Goal: Find specific page/section: Find specific page/section

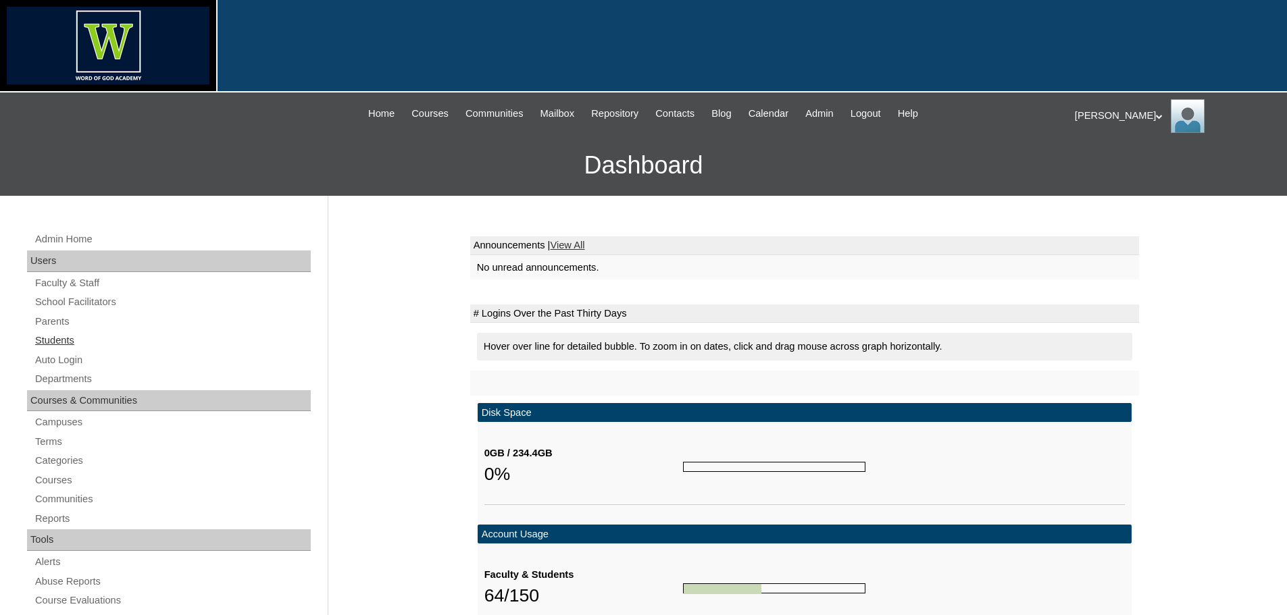
click at [75, 338] on link "Students" at bounding box center [172, 340] width 277 height 17
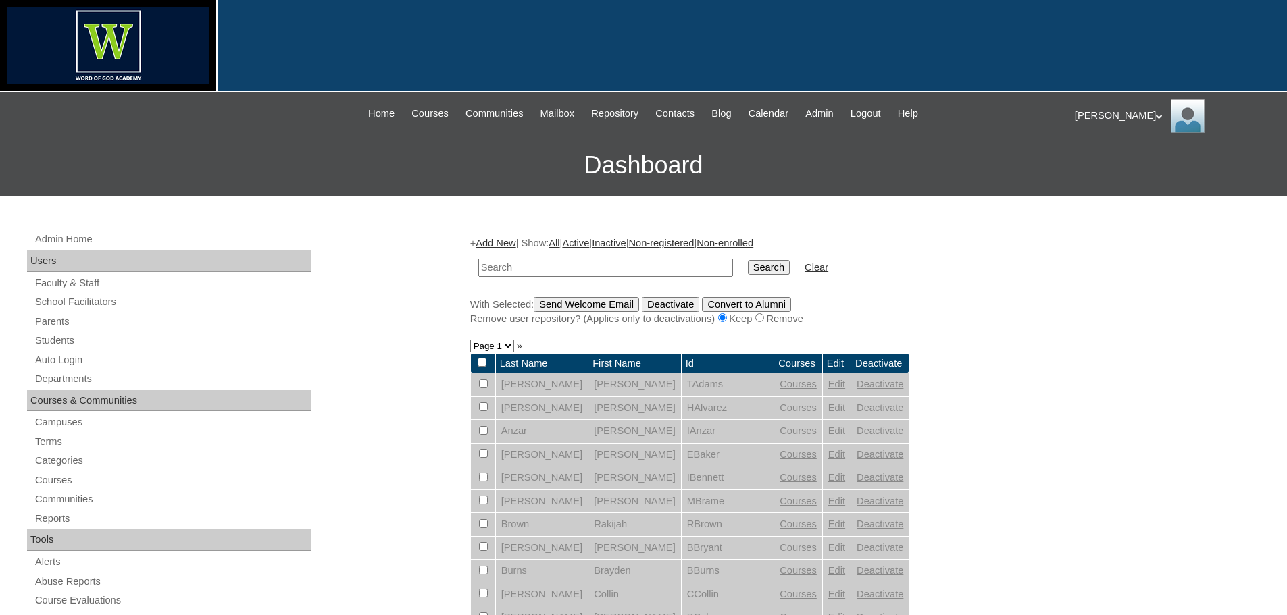
scroll to position [338, 0]
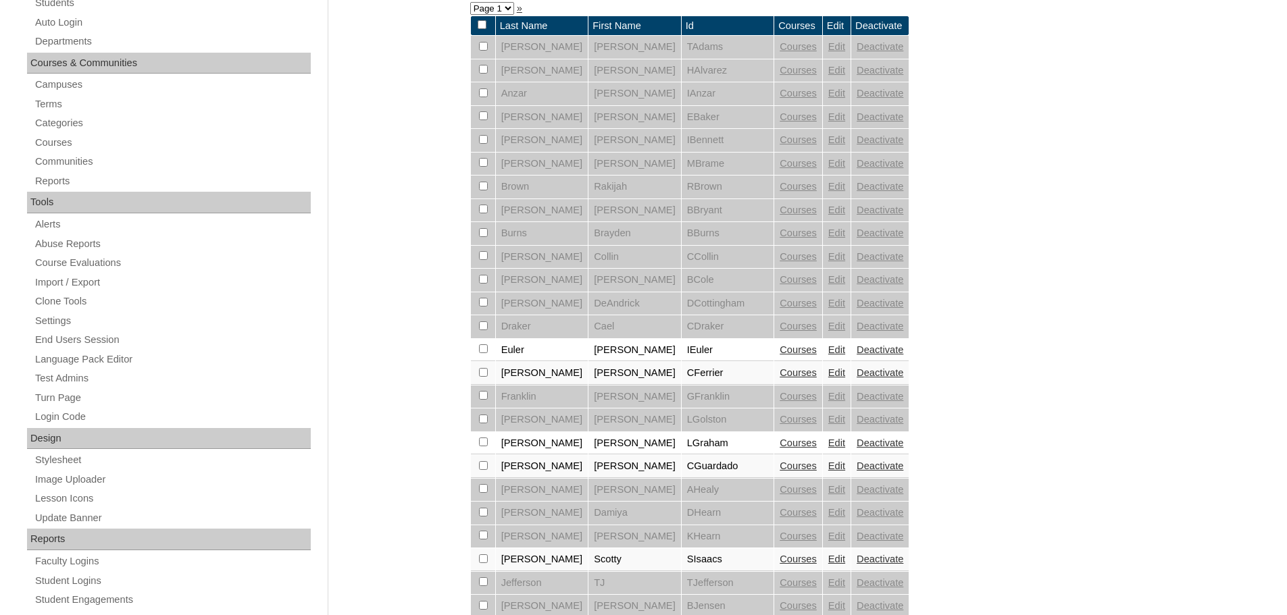
click at [779, 444] on link "Courses" at bounding box center [797, 443] width 37 height 11
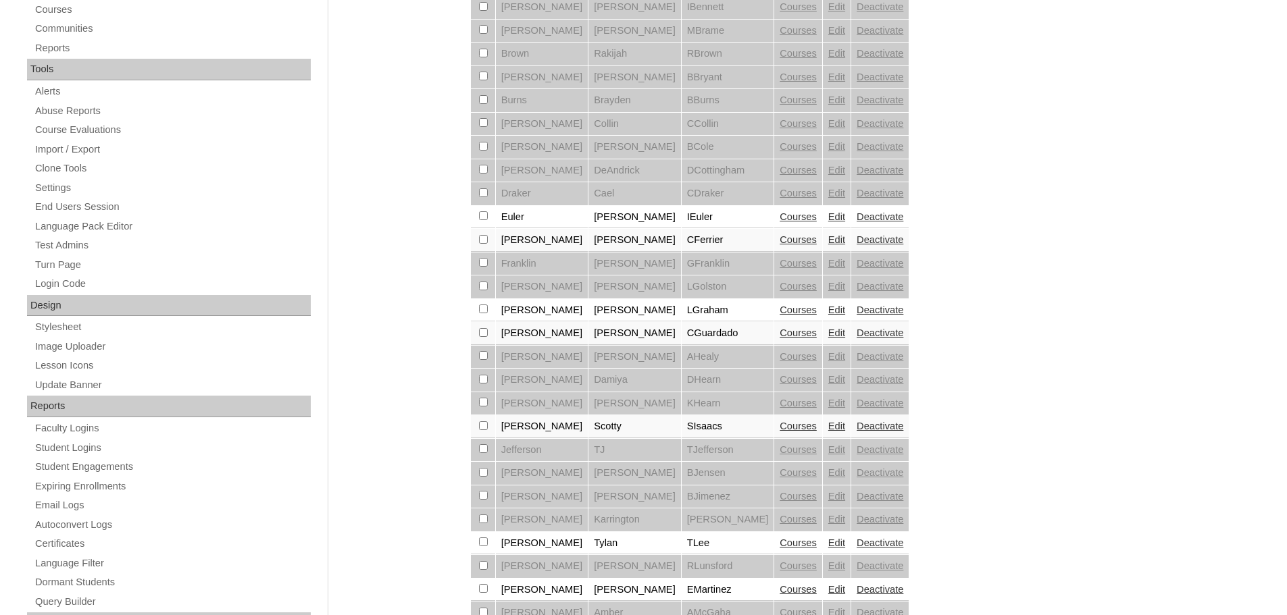
scroll to position [473, 0]
click at [779, 332] on link "Courses" at bounding box center [797, 331] width 37 height 11
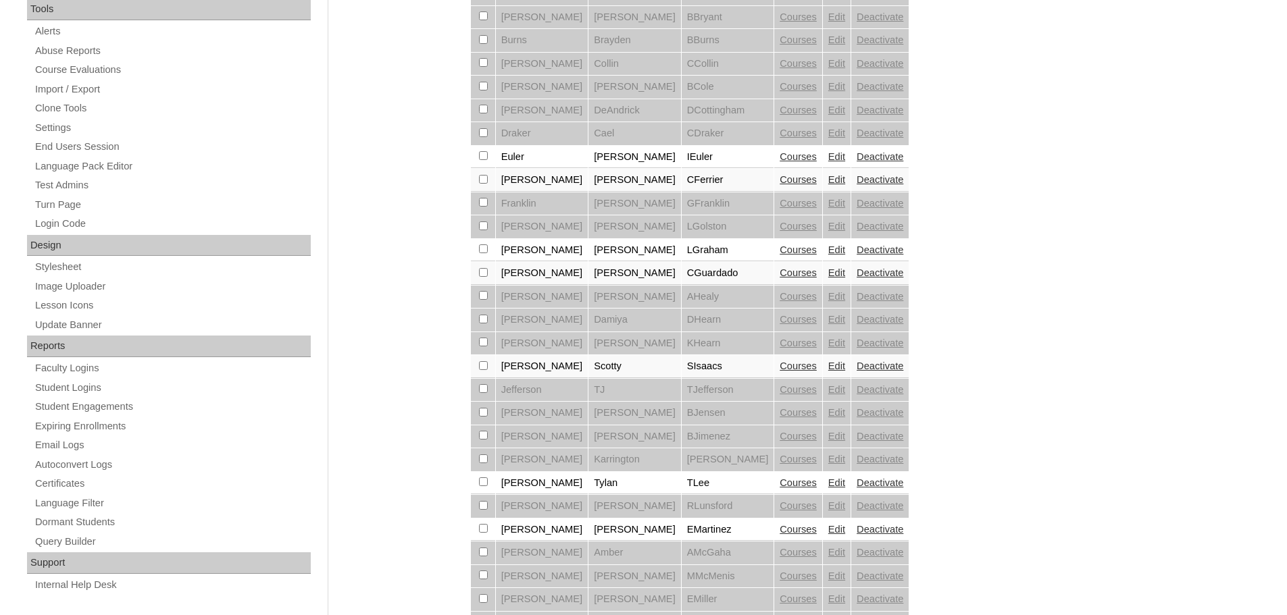
scroll to position [675, 0]
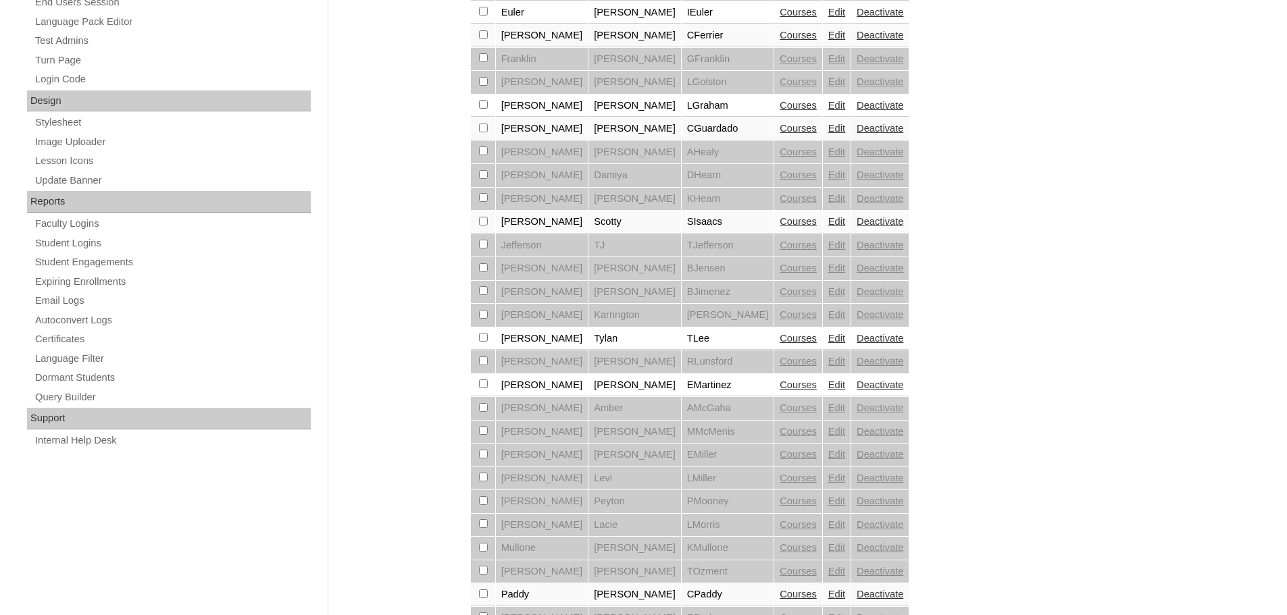
click at [779, 223] on link "Courses" at bounding box center [797, 221] width 37 height 11
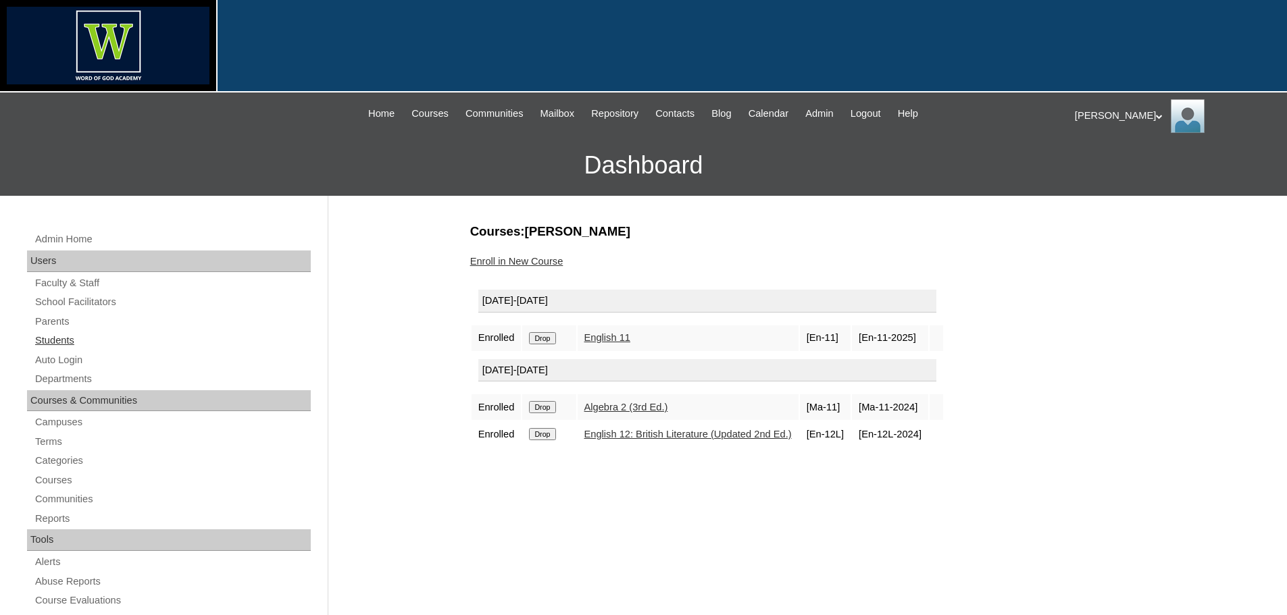
click at [63, 339] on link "Students" at bounding box center [172, 340] width 277 height 17
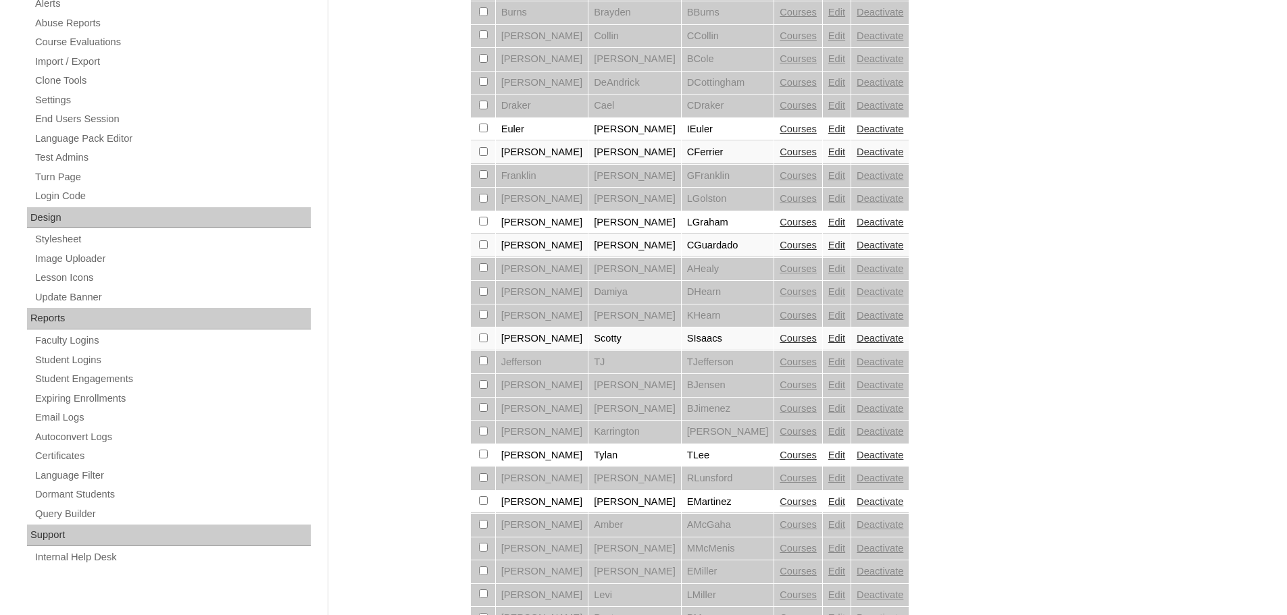
scroll to position [675, 0]
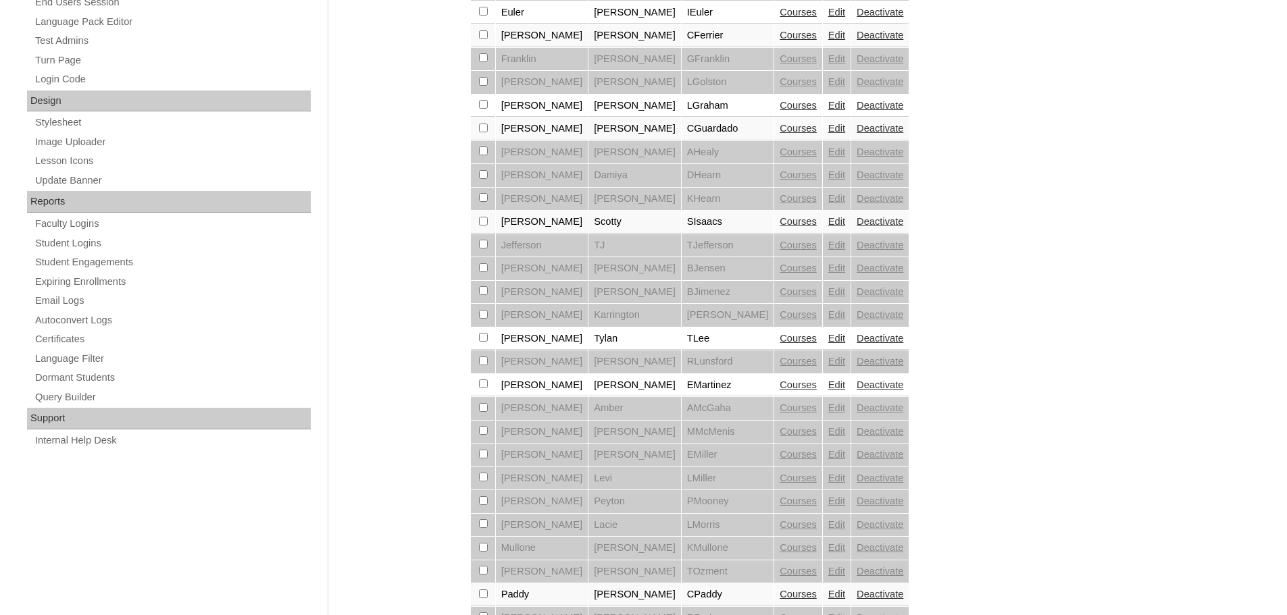
click at [779, 340] on link "Courses" at bounding box center [797, 338] width 37 height 11
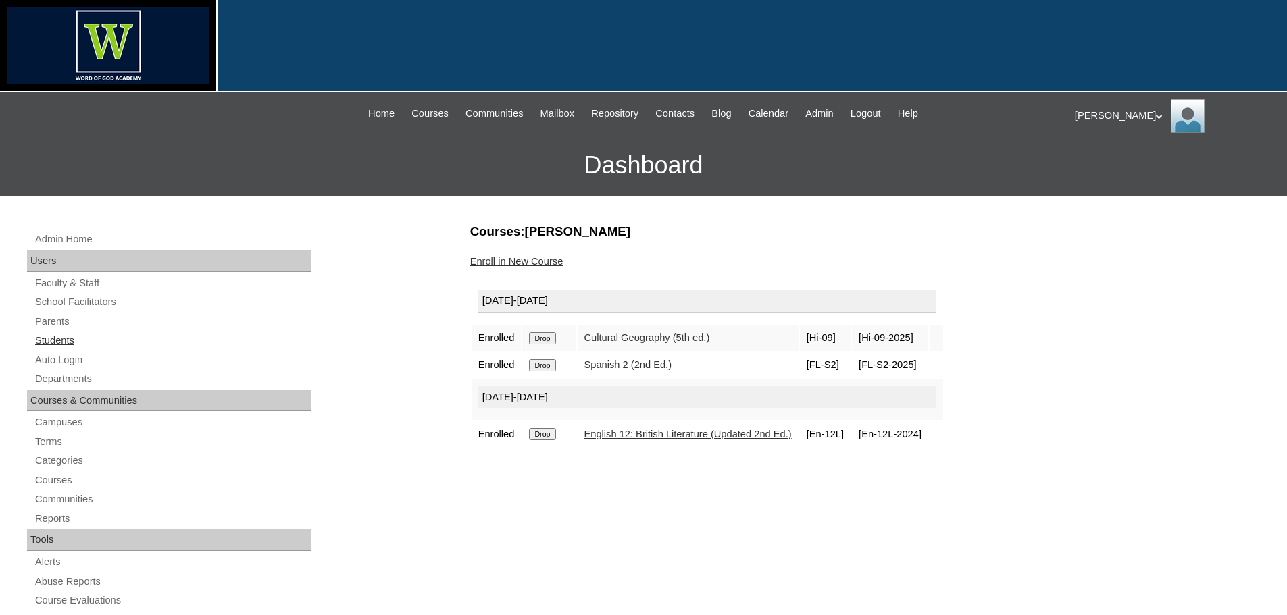
click at [49, 338] on link "Students" at bounding box center [172, 340] width 277 height 17
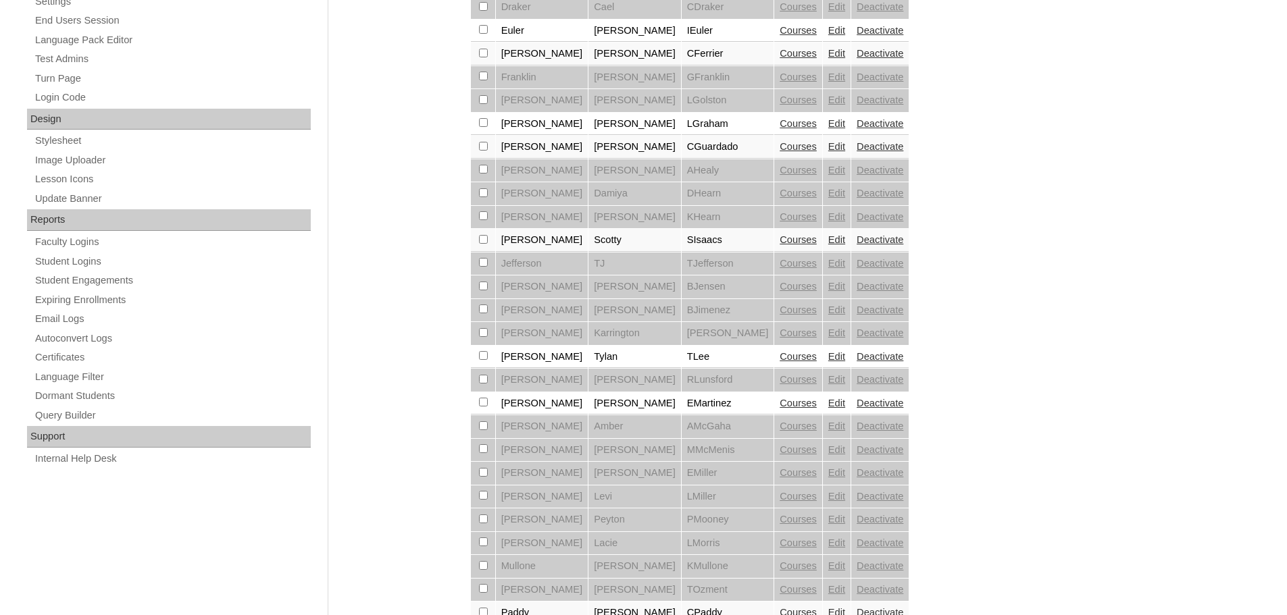
scroll to position [878, 0]
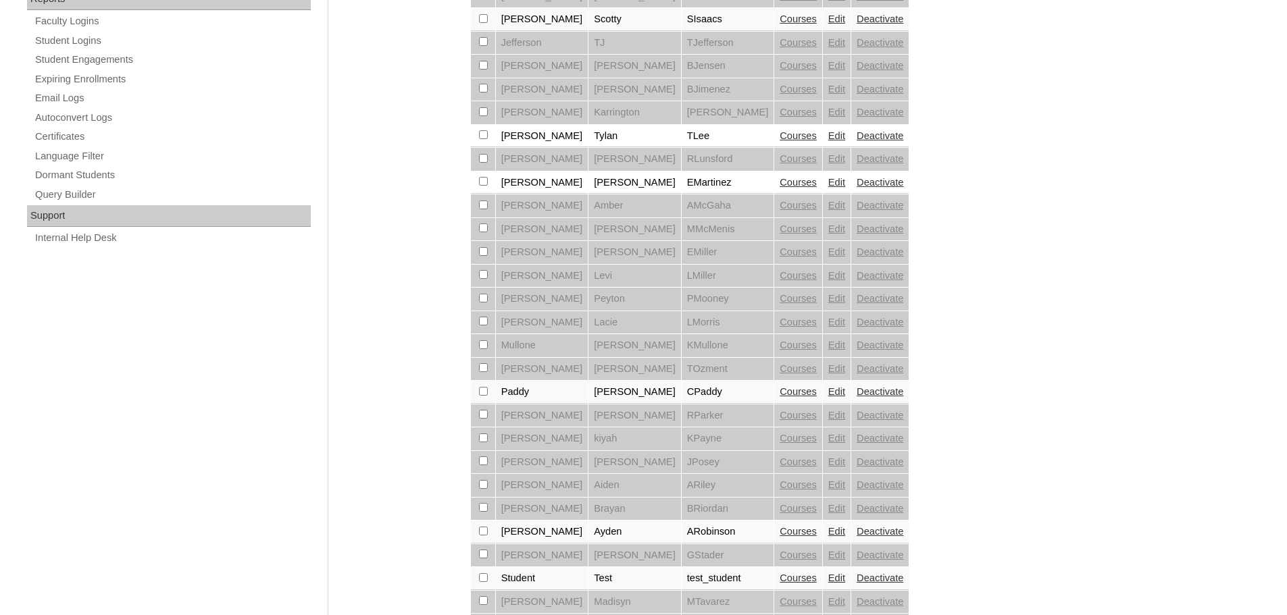
click at [779, 182] on link "Courses" at bounding box center [797, 182] width 37 height 11
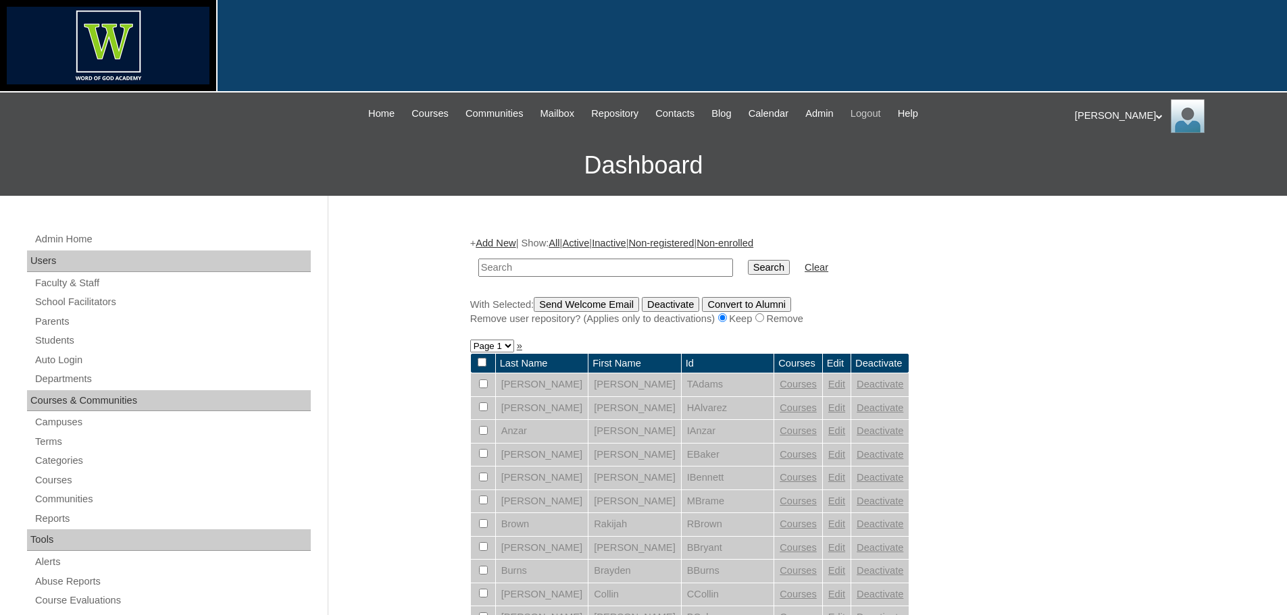
click at [881, 110] on span "Logout" at bounding box center [865, 114] width 30 height 16
